Goal: Task Accomplishment & Management: Manage account settings

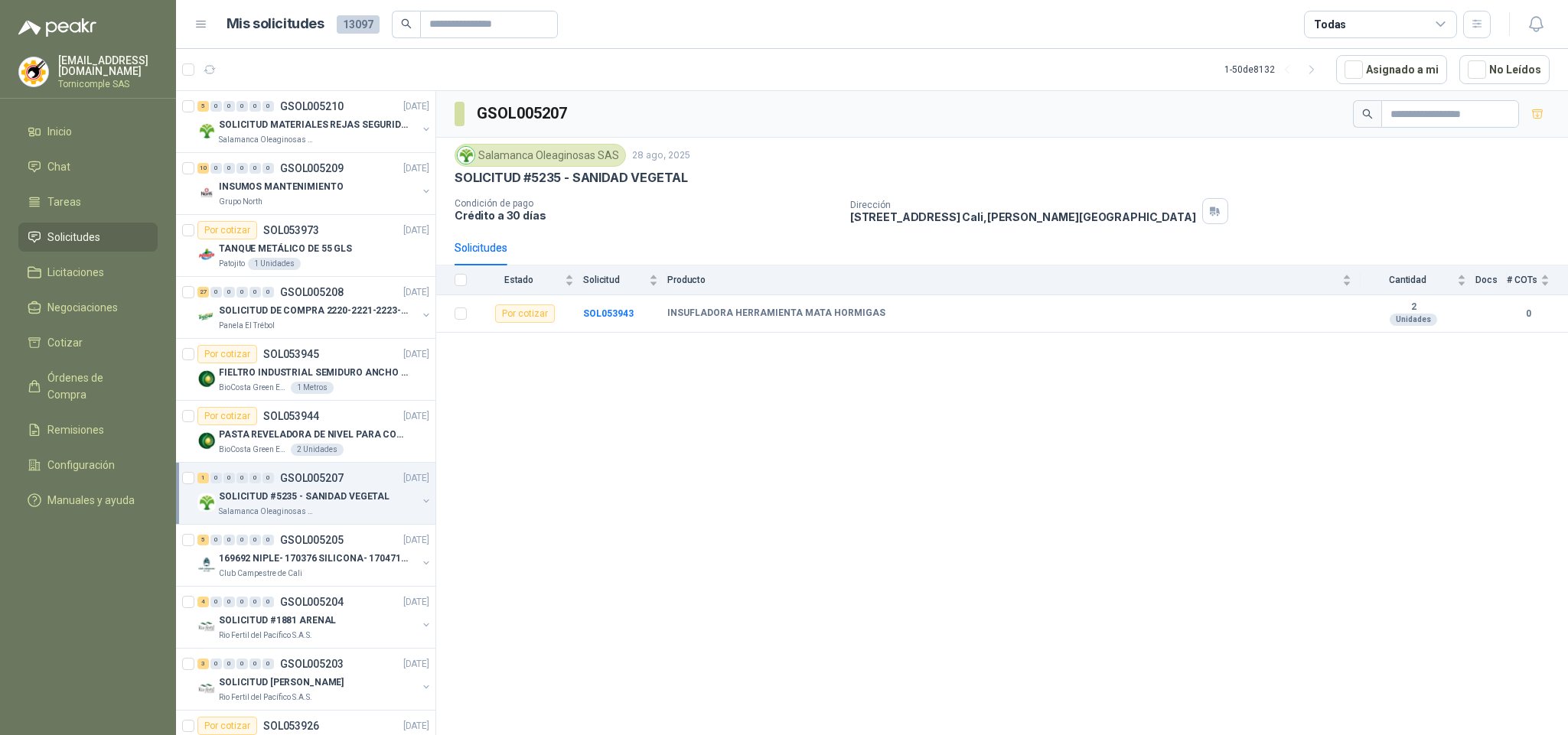
click at [120, 241] on li "Solicitudes" at bounding box center [88, 236] width 121 height 17
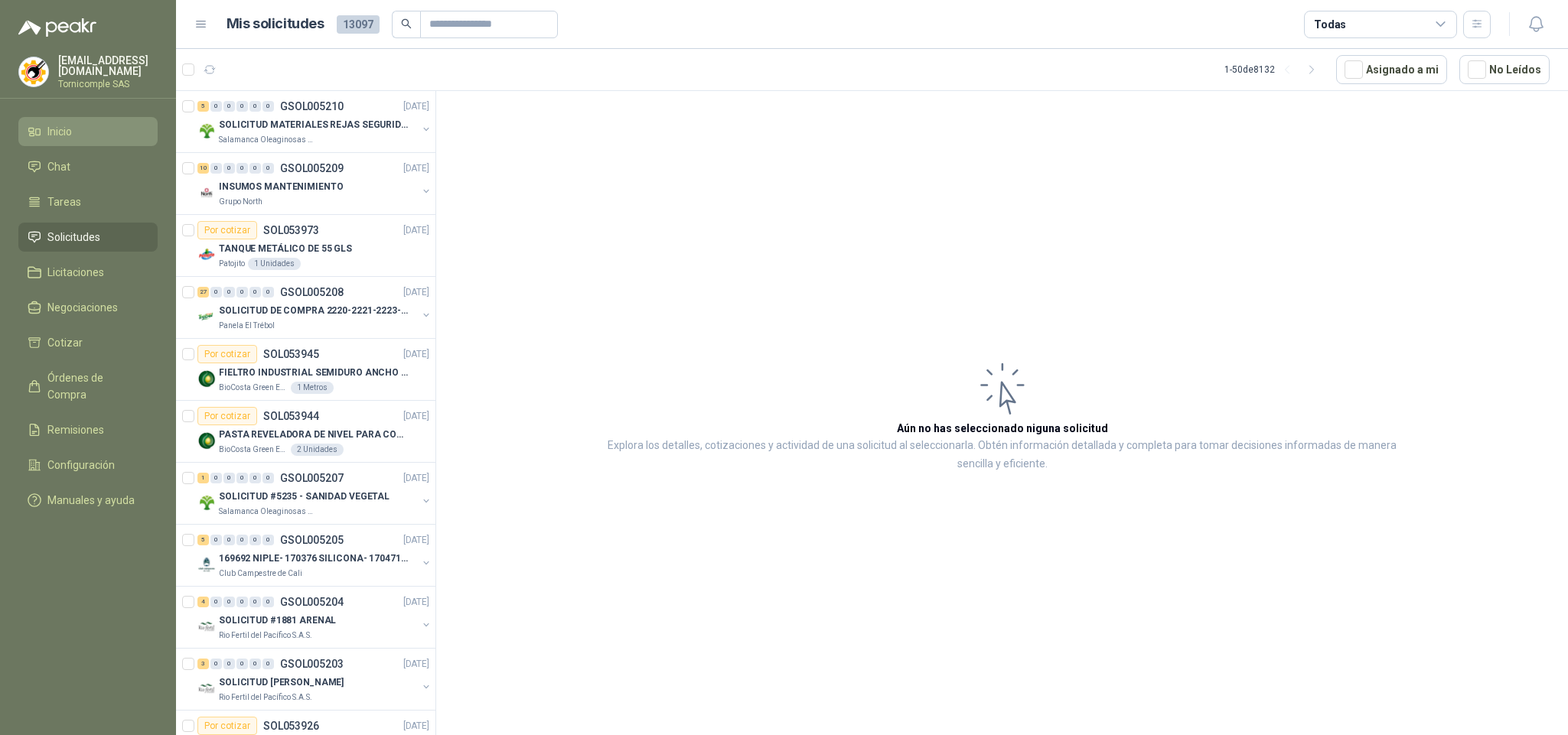
click at [117, 124] on li "Inicio" at bounding box center [88, 131] width 121 height 17
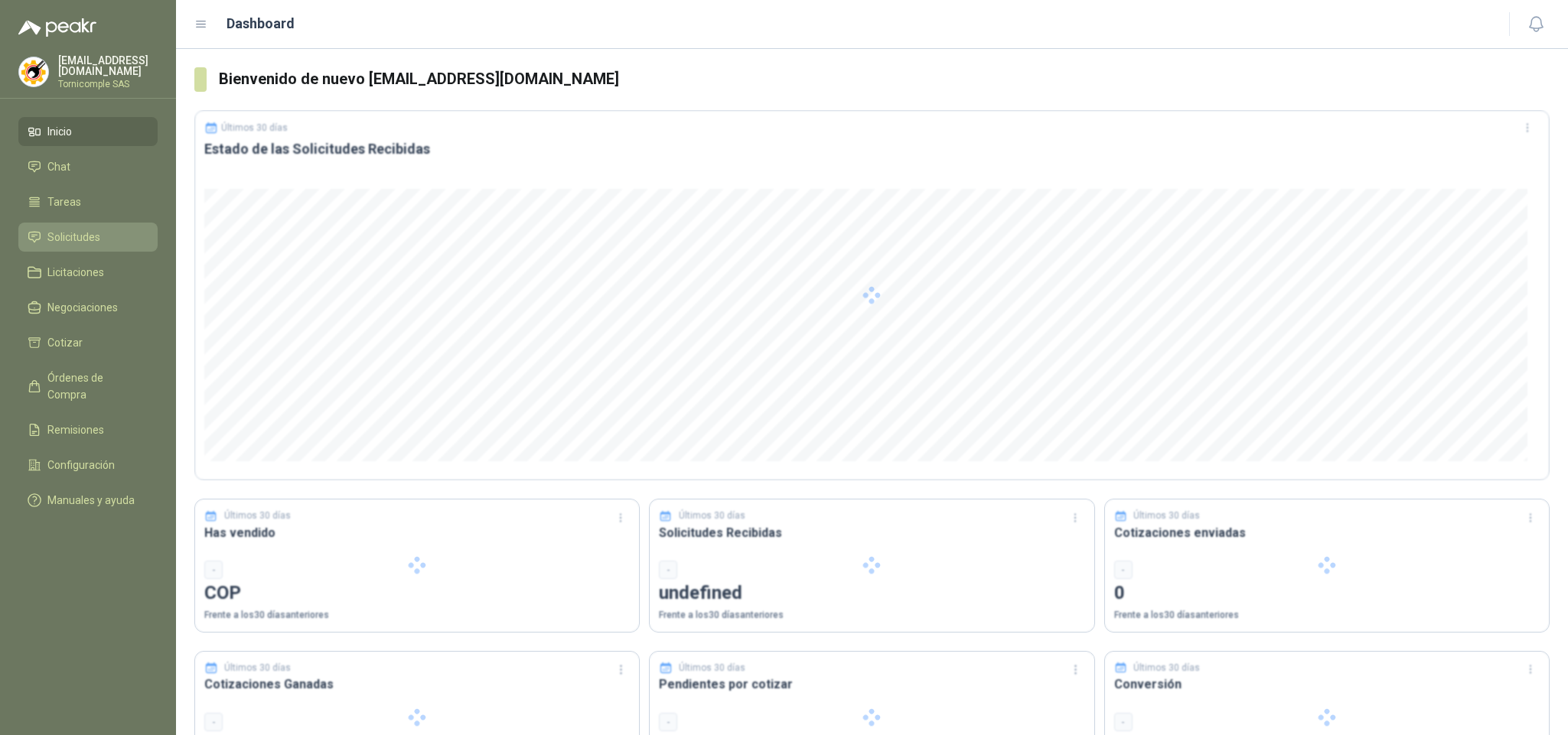
click at [81, 244] on link "Solicitudes" at bounding box center [88, 237] width 139 height 30
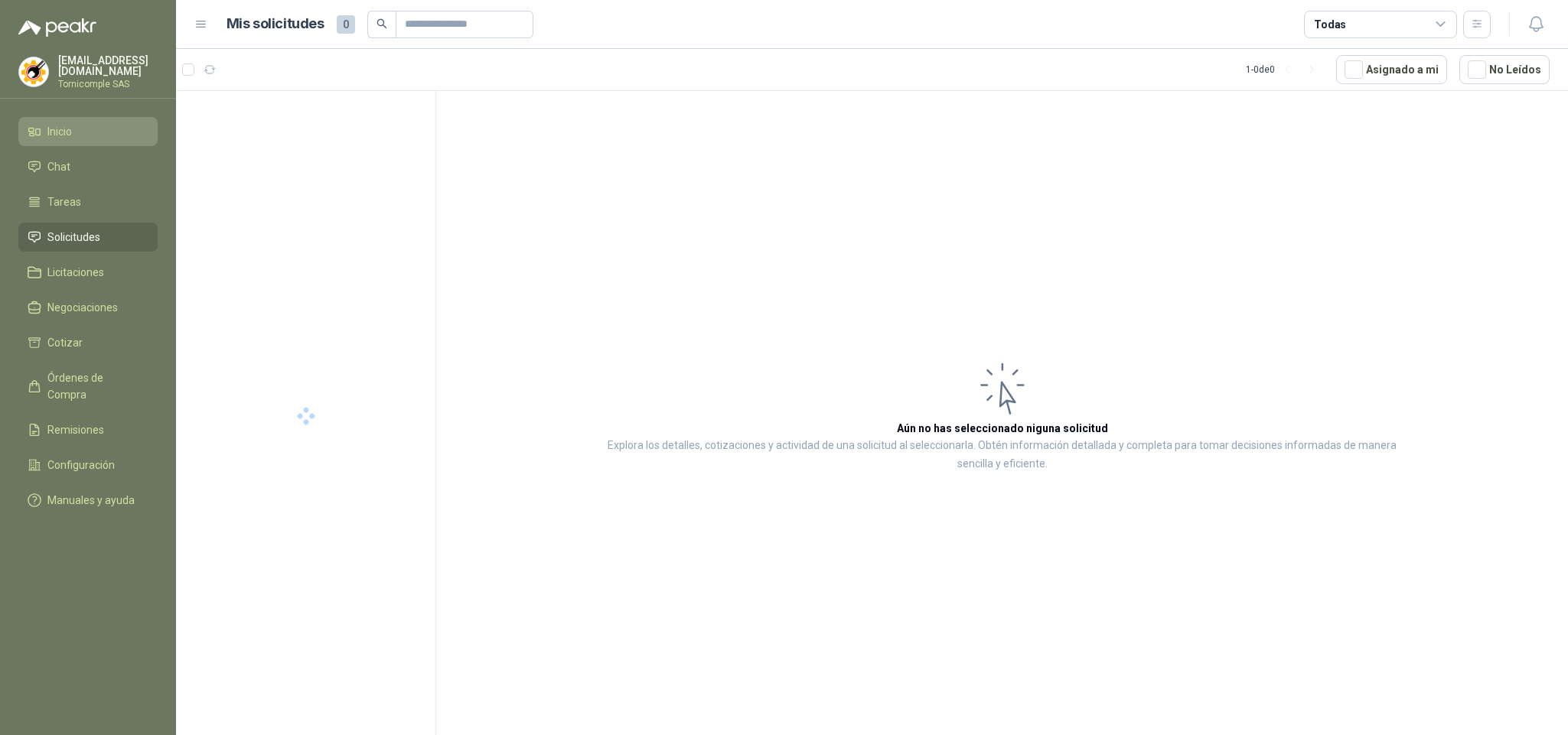
click at [74, 243] on link "Solicitudes" at bounding box center [88, 237] width 139 height 30
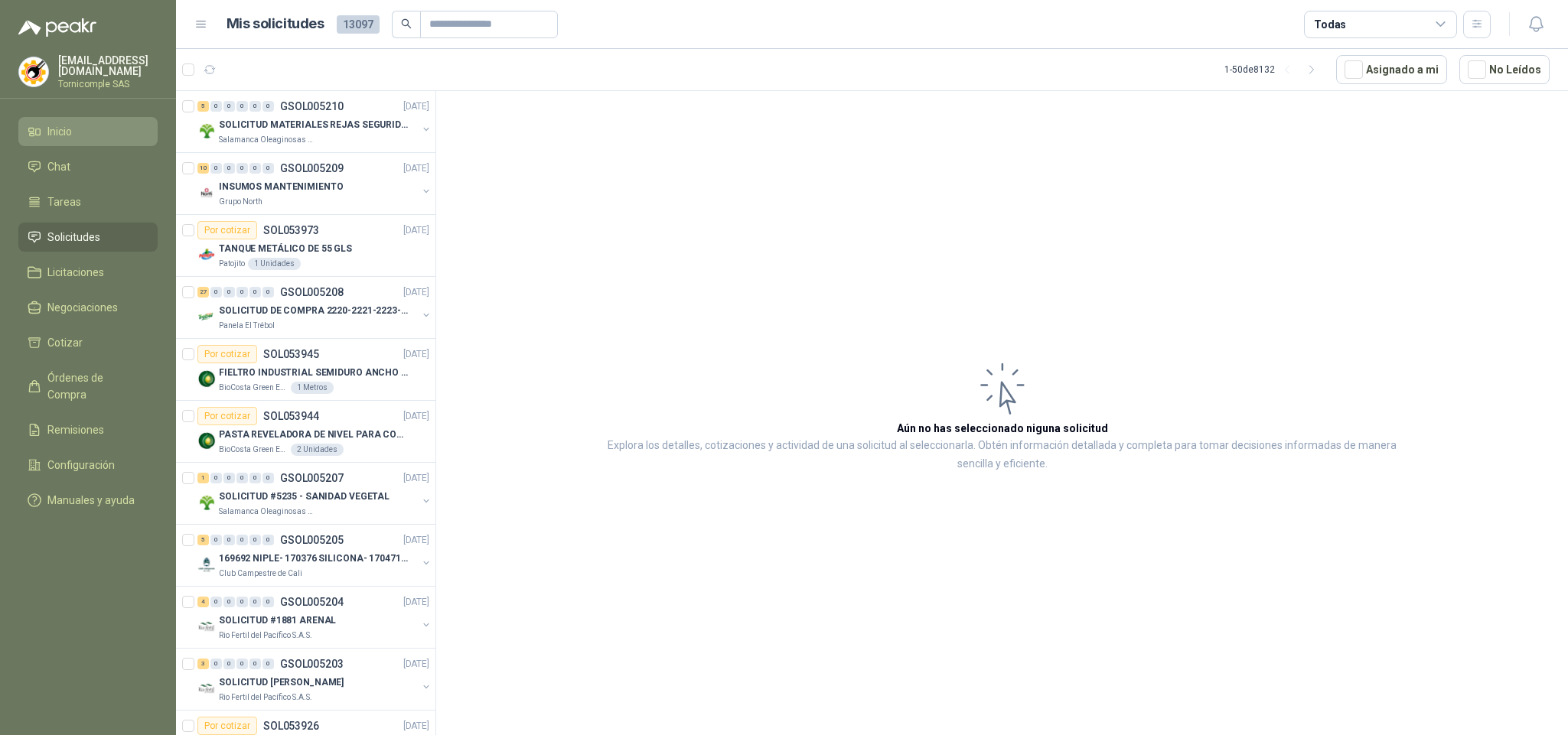
click at [83, 140] on link "Inicio" at bounding box center [88, 132] width 139 height 30
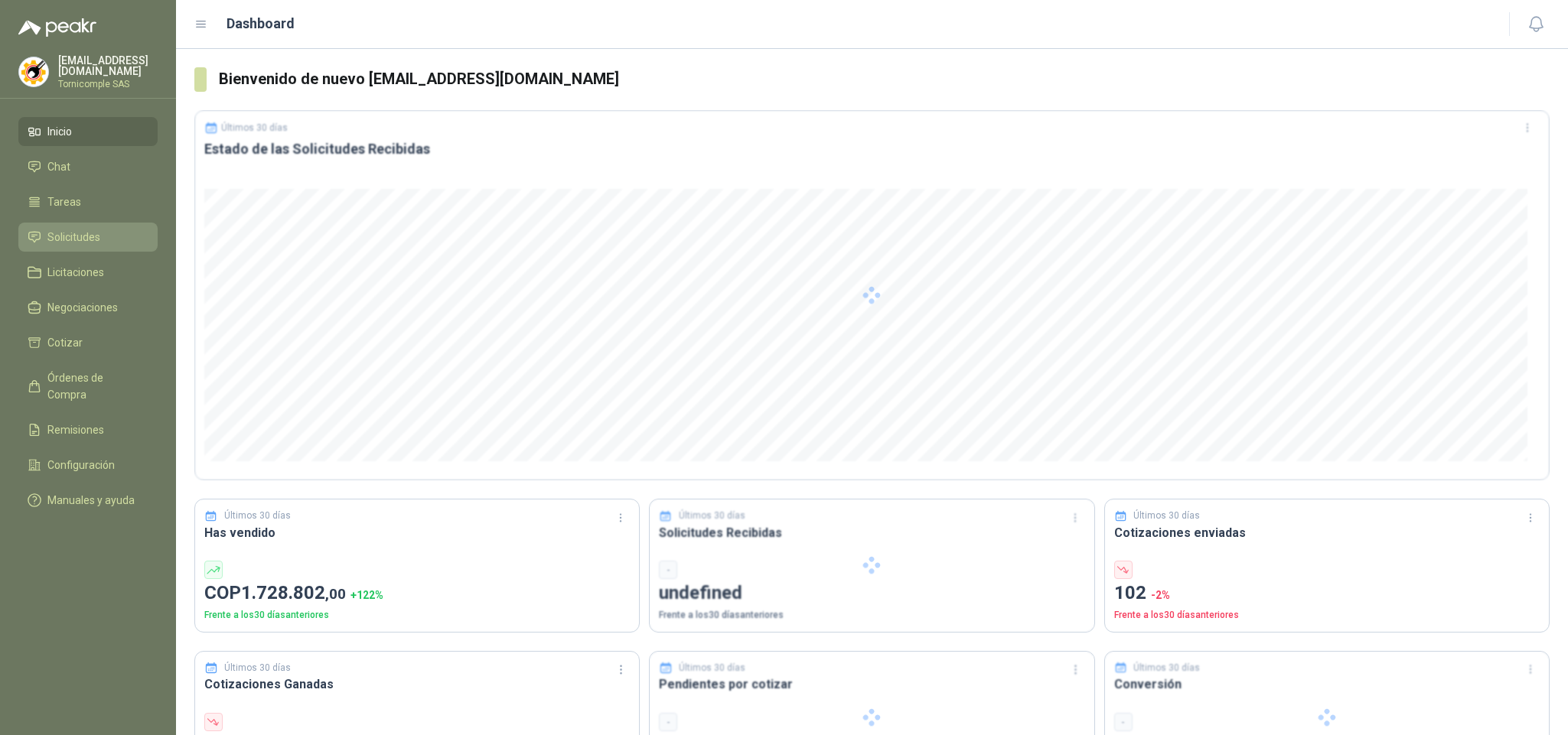
click at [85, 230] on span "Solicitudes" at bounding box center [74, 236] width 53 height 17
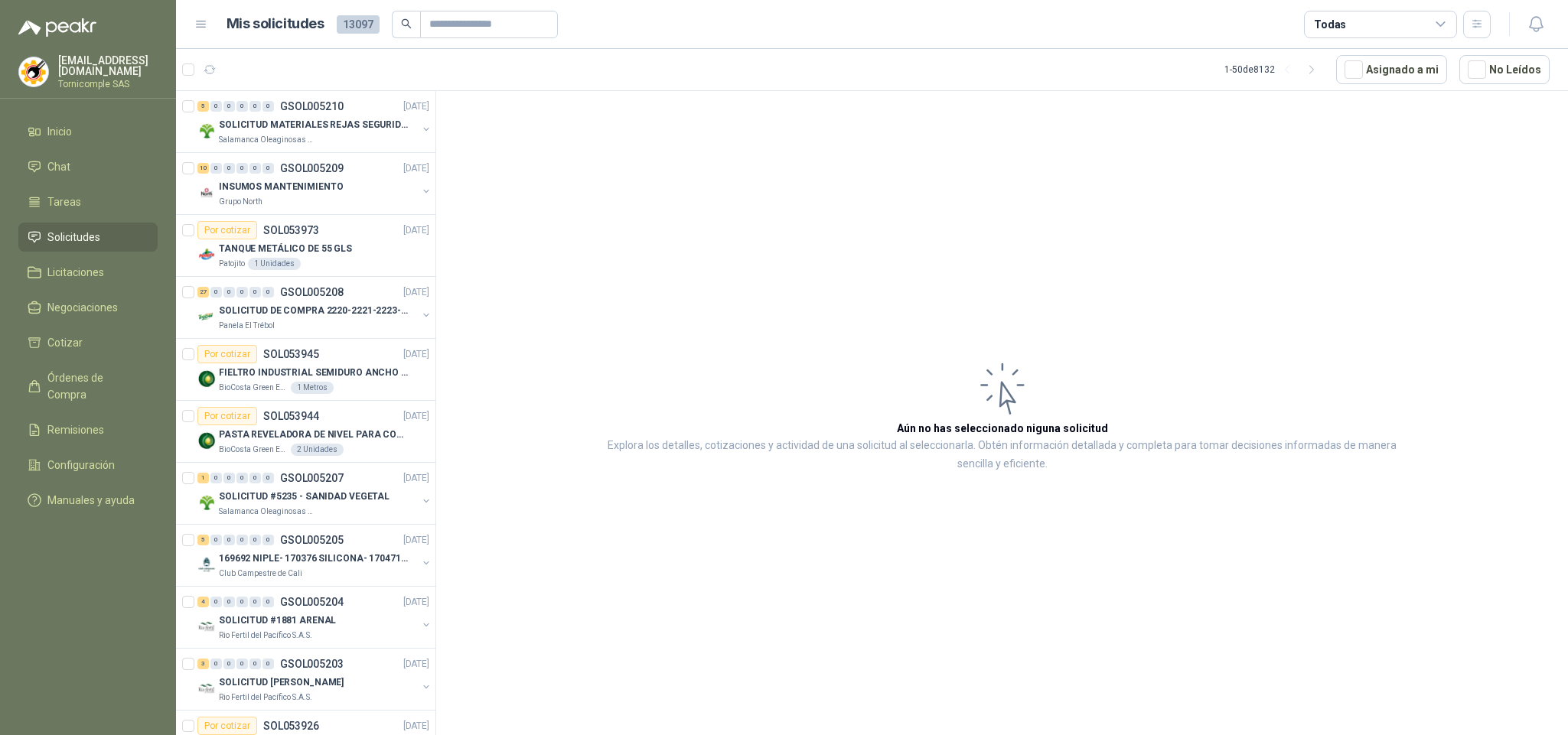
click at [273, 146] on p "Salamanca Oleaginosas SAS" at bounding box center [267, 140] width 97 height 12
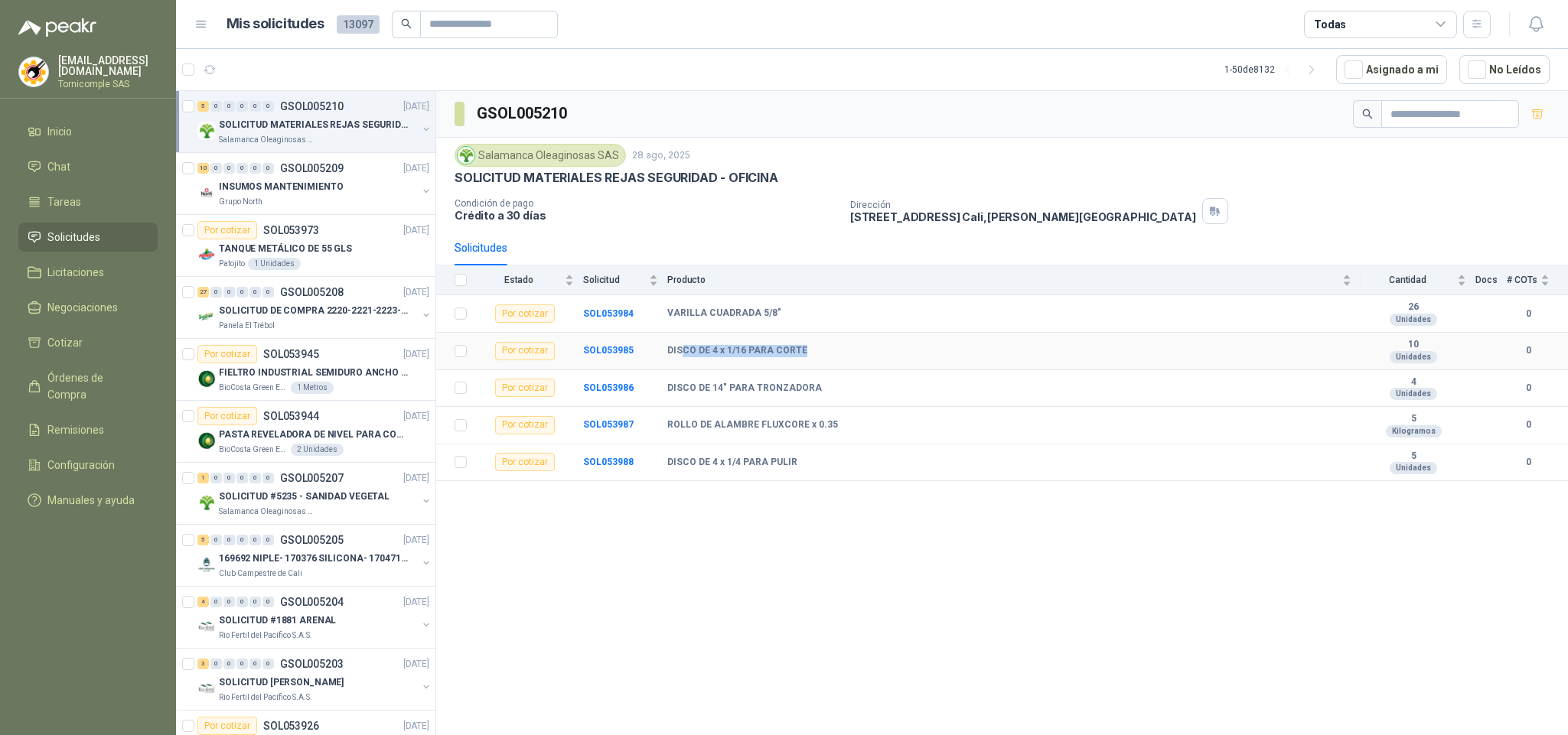
drag, startPoint x: 710, startPoint y: 349, endPoint x: 585, endPoint y: 421, distance: 144.3
click at [808, 350] on td "DISCO DE 4 x 1/16 PARA CORTE" at bounding box center [1013, 352] width 693 height 37
drag, startPoint x: 657, startPoint y: 397, endPoint x: 817, endPoint y: 393, distance: 160.0
click at [817, 393] on tr "Por cotizar SOL053986 DISCO DE 14" PARA TRONZADORA 4 Unidades 0" at bounding box center [1002, 389] width 1131 height 37
drag, startPoint x: 824, startPoint y: 421, endPoint x: 848, endPoint y: 419, distance: 24.1
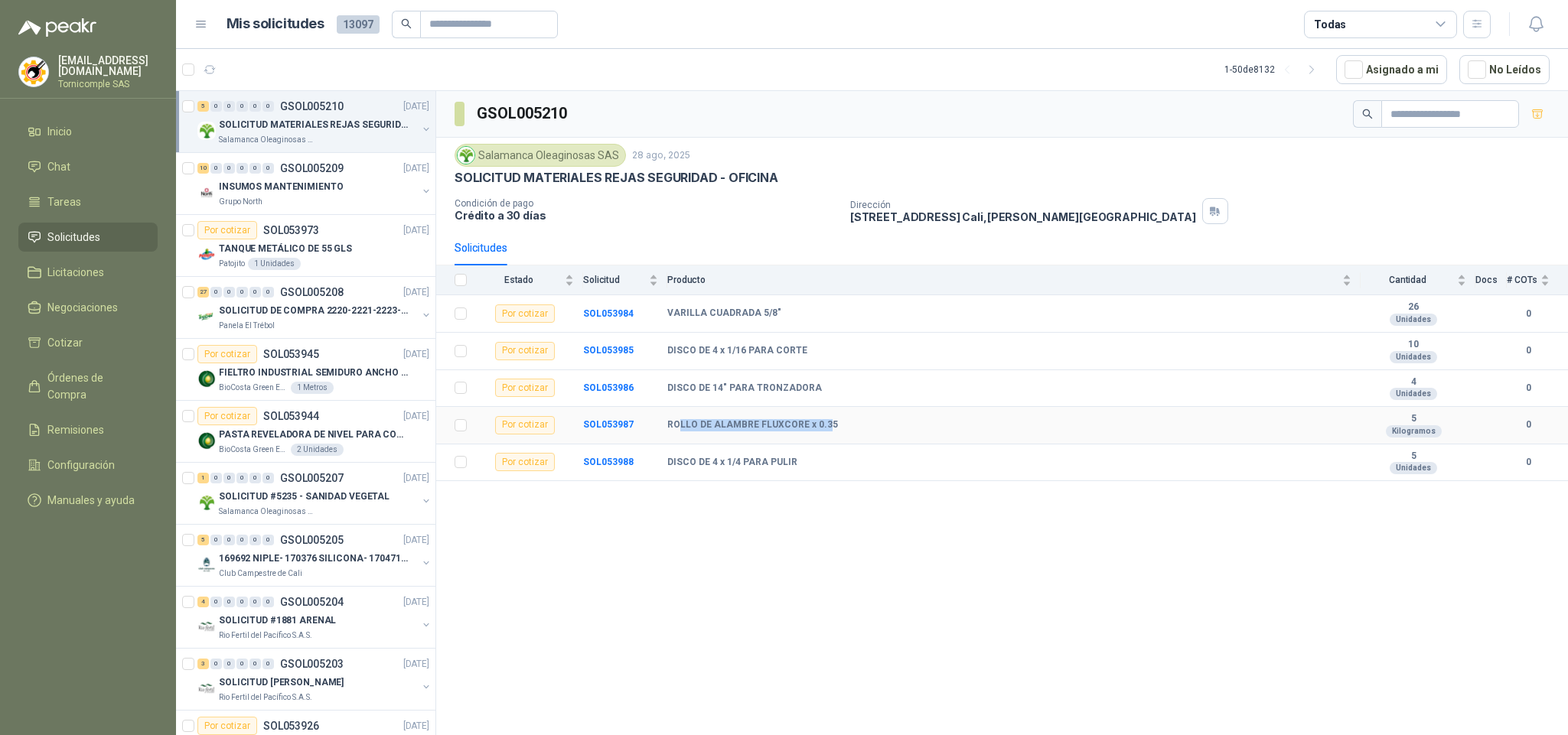
click at [838, 420] on td "ROLLO DE ALAMBRE FLUXCORE x 0.35" at bounding box center [1013, 426] width 693 height 37
drag, startPoint x: 657, startPoint y: 471, endPoint x: 812, endPoint y: 461, distance: 155.3
click at [812, 461] on tr "Por cotizar SOL053988 DISCO DE 4 x 1/4 PARA PULIR 5 Unidades 0" at bounding box center [1002, 463] width 1131 height 37
click at [810, 461] on td "DISCO DE 4 x 1/4 PARA PULIR" at bounding box center [1013, 463] width 693 height 37
